Goal: Find specific page/section: Find specific page/section

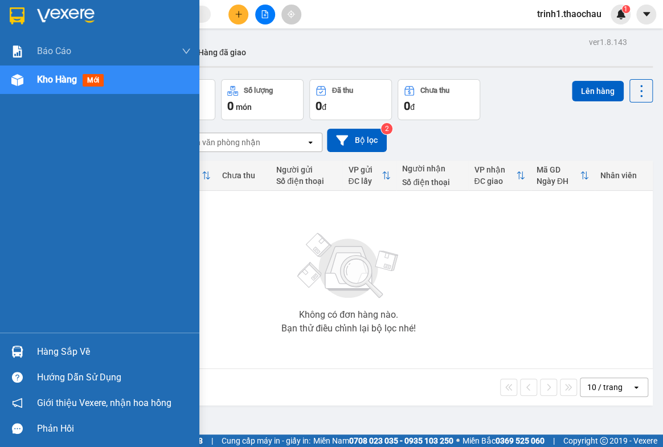
drag, startPoint x: 0, startPoint y: 0, endPoint x: 50, endPoint y: 357, distance: 360.0
click at [50, 357] on div "Hàng sắp về" at bounding box center [114, 352] width 154 height 17
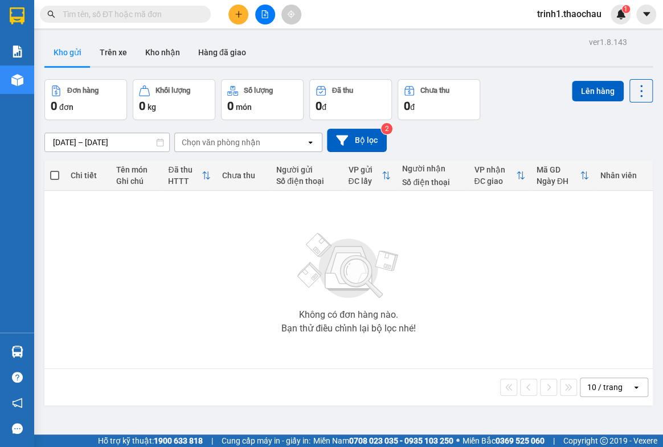
drag, startPoint x: 273, startPoint y: 251, endPoint x: 279, endPoint y: 136, distance: 115.2
click at [273, 251] on section "Kết quả [PERSON_NAME] ( 0 ) Bộ lọc No Data trinh1.thaochau 1 [PERSON_NAME] [PER…" at bounding box center [331, 223] width 663 height 447
click at [265, 17] on icon "file-add" at bounding box center [265, 14] width 8 height 8
click at [163, 62] on button "Kho nhận" at bounding box center [162, 52] width 53 height 27
